Goal: Task Accomplishment & Management: Manage account settings

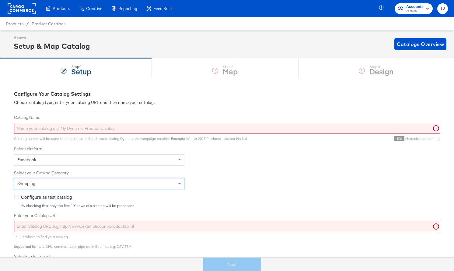
click at [23, 12] on rect at bounding box center [22, 8] width 28 height 11
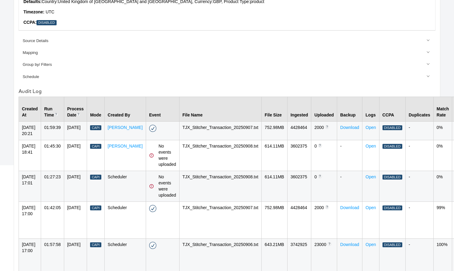
scroll to position [127, 0]
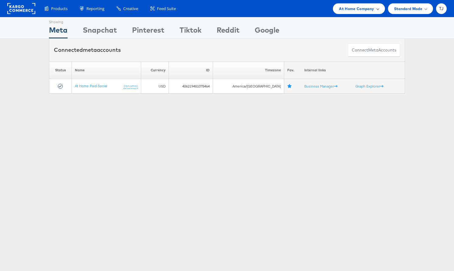
click at [365, 11] on span "At Home Company" at bounding box center [356, 8] width 35 height 6
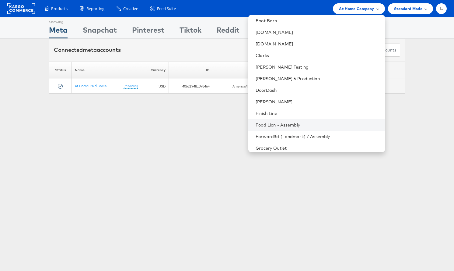
scroll to position [212, 0]
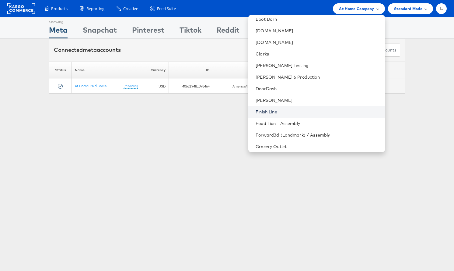
click at [320, 112] on link "Finish Line" at bounding box center [318, 112] width 124 height 6
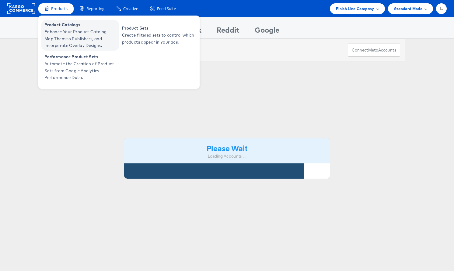
click at [62, 30] on span "Enhance Your Product Catalog, Map Them to Publishers, and Incorporate Overlay D…" at bounding box center [80, 38] width 73 height 21
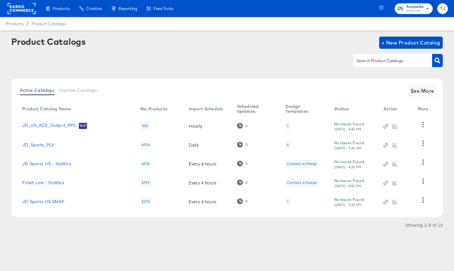
click at [16, 8] on rect at bounding box center [22, 8] width 28 height 11
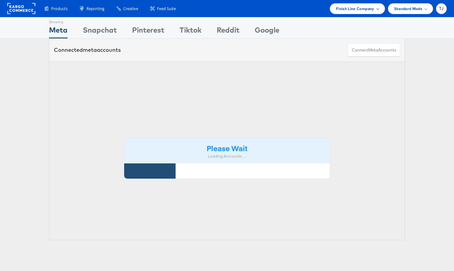
click at [377, 8] on span at bounding box center [377, 8] width 3 height 3
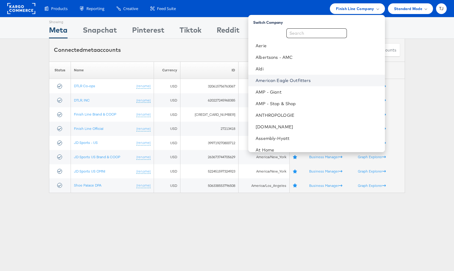
click at [321, 79] on link "American Eagle Outfitters" at bounding box center [318, 80] width 124 height 6
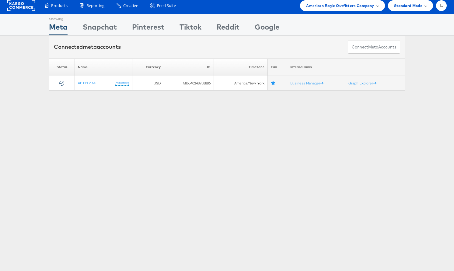
scroll to position [5, 0]
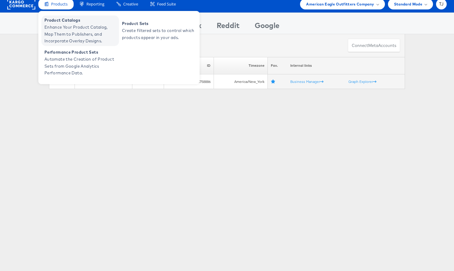
click at [58, 27] on span "Enhance Your Product Catalog, Map Them to Publishers, and Incorporate Overlay D…" at bounding box center [80, 34] width 73 height 21
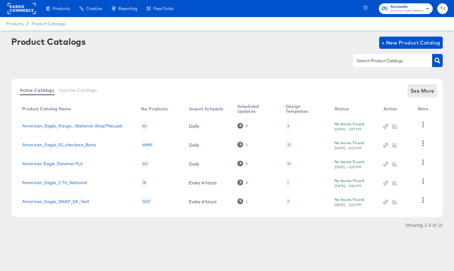
click at [425, 91] on span "See More" at bounding box center [423, 90] width 24 height 9
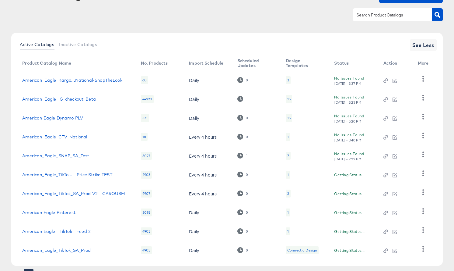
scroll to position [75, 0]
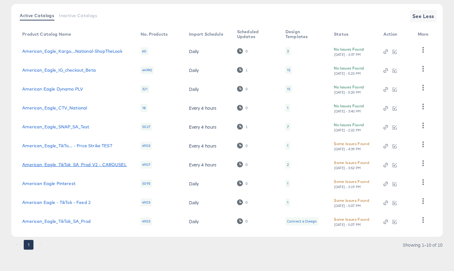
click at [73, 162] on link "American_Eagle_TikTok_SA_Prod V2 - CAROUSEL" at bounding box center [74, 164] width 104 height 5
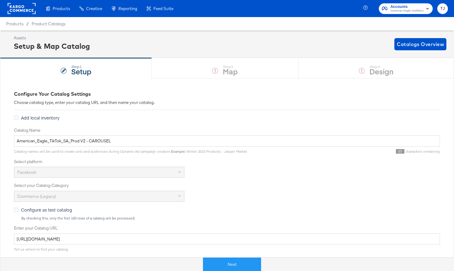
click at [12, 9] on rect at bounding box center [22, 8] width 28 height 11
